Goal: Task Accomplishment & Management: Complete application form

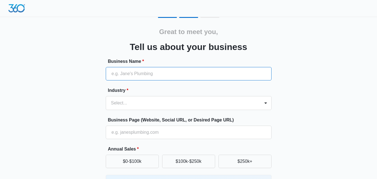
click at [156, 79] on input "Business Name *" at bounding box center [189, 73] width 166 height 13
click at [146, 77] on input "Business Name *" at bounding box center [189, 73] width 166 height 13
paste input "Jhoel Sewer & Drain"
type input "Jhoel Sewer & Drain"
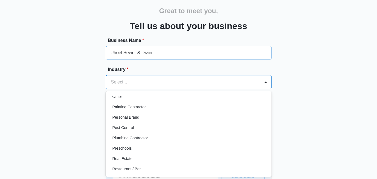
scroll to position [335, 0]
click at [149, 140] on div "Plumbing Contractor" at bounding box center [188, 139] width 151 height 6
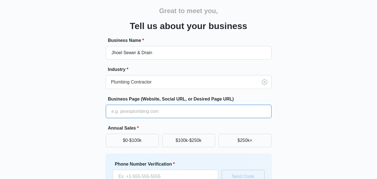
click at [210, 116] on input "Business Page (Website, Social URL, or Desired Page URL)" at bounding box center [189, 111] width 166 height 13
paste input "Jhoel Sewer & Drain"
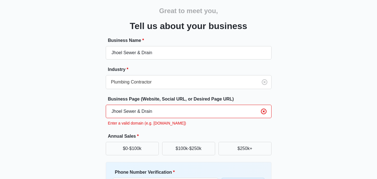
click at [143, 111] on input "Jhoel Sewer & Drain" at bounding box center [189, 111] width 166 height 13
click at [166, 111] on input "JhoelSewer&Drain" at bounding box center [189, 111] width 166 height 13
click at [138, 110] on input "JhoelSewer&[DOMAIN_NAME]" at bounding box center [189, 111] width 166 height 13
click at [193, 120] on div "Business Page (Website, Social URL, or Desired Page URL) JhoelSewer&[DOMAIN_NAM…" at bounding box center [189, 111] width 166 height 30
click at [138, 111] on input "JhoelSewer&[DOMAIN_NAME]" at bounding box center [189, 111] width 166 height 13
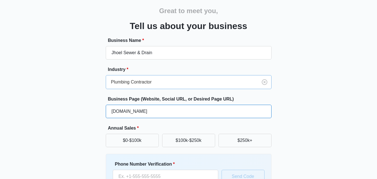
type input "[DOMAIN_NAME]"
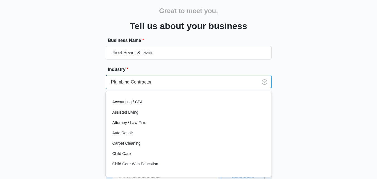
click at [180, 81] on div at bounding box center [181, 82] width 140 height 8
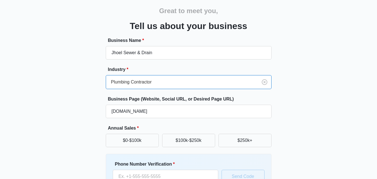
click at [180, 82] on div at bounding box center [181, 82] width 140 height 8
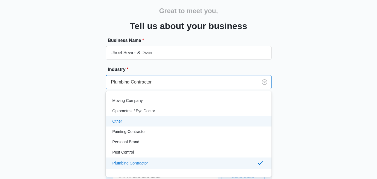
click at [149, 123] on div "Other" at bounding box center [188, 121] width 151 height 6
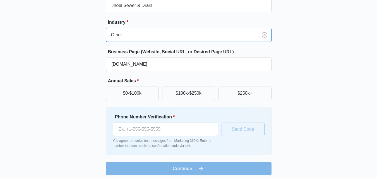
scroll to position [71, 0]
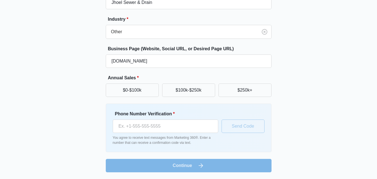
click at [202, 166] on form "Business Name * Jhoel Sewer & Drain Industry * Other Business Page (Website, So…" at bounding box center [189, 80] width 166 height 186
